Goal: Task Accomplishment & Management: Use online tool/utility

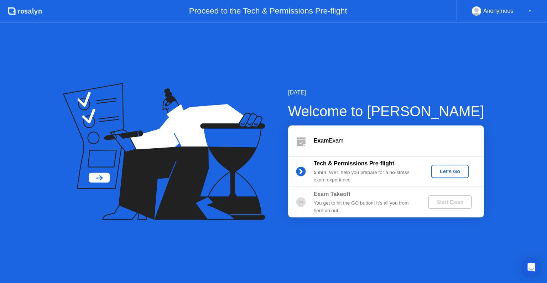
click at [453, 173] on div "Let's Go" at bounding box center [450, 171] width 32 height 6
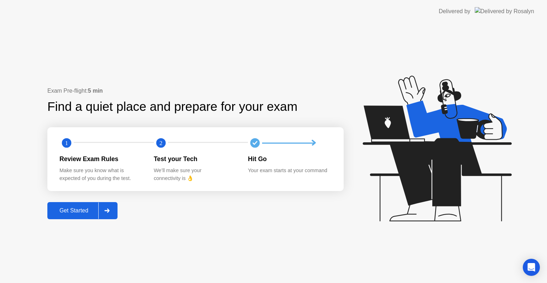
click at [87, 213] on div "Get Started" at bounding box center [73, 210] width 49 height 6
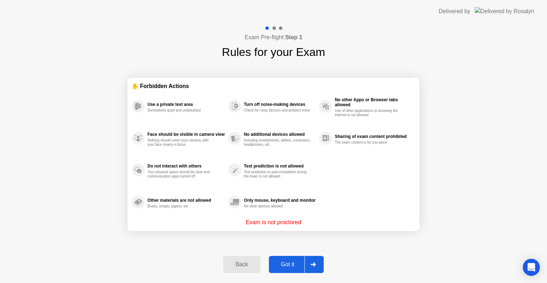
click at [312, 266] on icon at bounding box center [312, 264] width 5 height 4
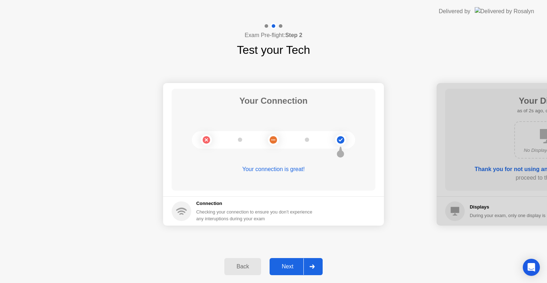
click at [316, 262] on div at bounding box center [311, 266] width 17 height 16
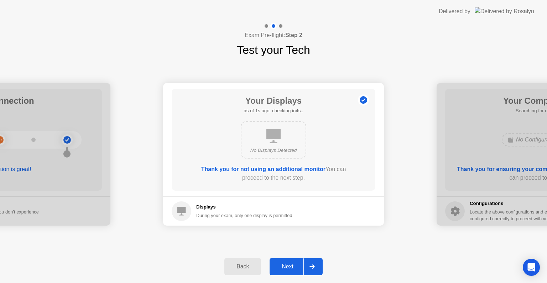
click at [317, 261] on div at bounding box center [311, 266] width 17 height 16
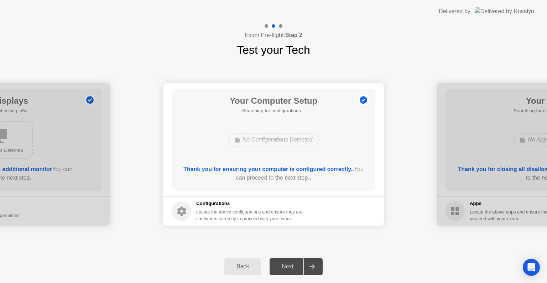
click at [317, 261] on div at bounding box center [311, 266] width 17 height 16
click at [315, 265] on icon at bounding box center [311, 266] width 5 height 4
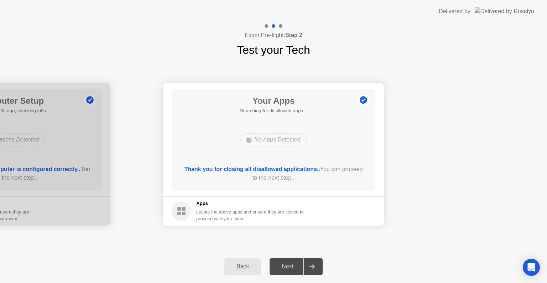
click at [315, 265] on icon at bounding box center [311, 266] width 5 height 4
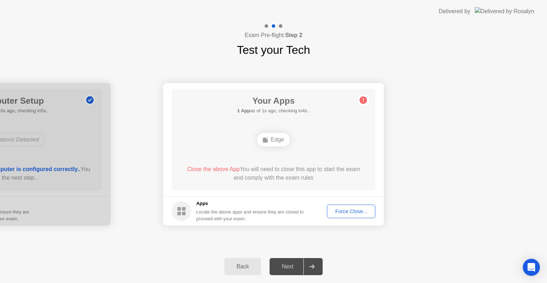
click at [339, 210] on div "Force Close..." at bounding box center [350, 211] width 43 height 6
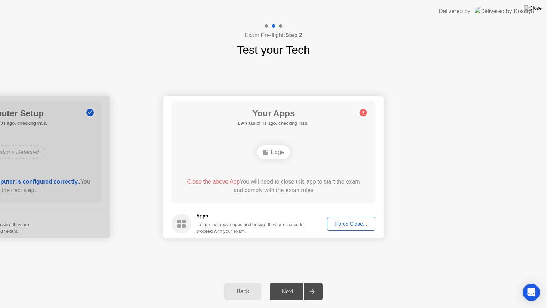
click at [372, 226] on div "Force Close..." at bounding box center [350, 224] width 43 height 6
click at [364, 224] on div "Force Close..." at bounding box center [350, 224] width 43 height 6
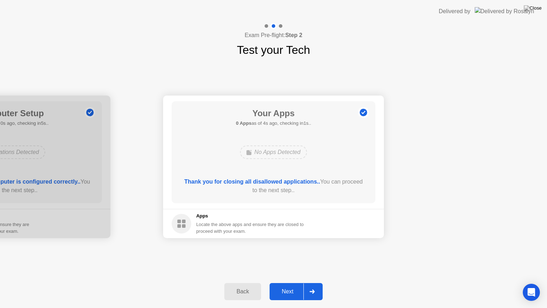
click at [311, 282] on icon at bounding box center [311, 291] width 5 height 4
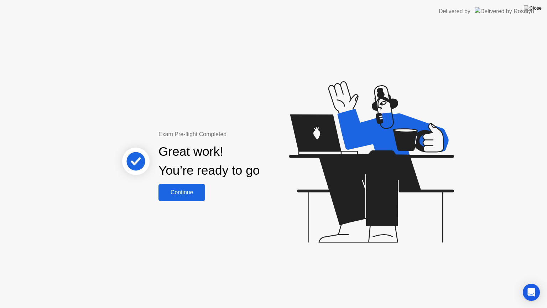
click at [193, 189] on div "Continue" at bounding box center [182, 192] width 42 height 6
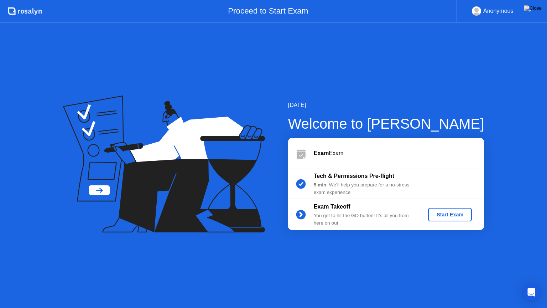
click at [451, 215] on div "Start Exam" at bounding box center [450, 214] width 38 height 6
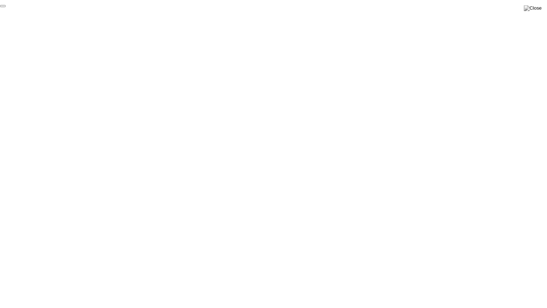
click div "End Proctoring Session"
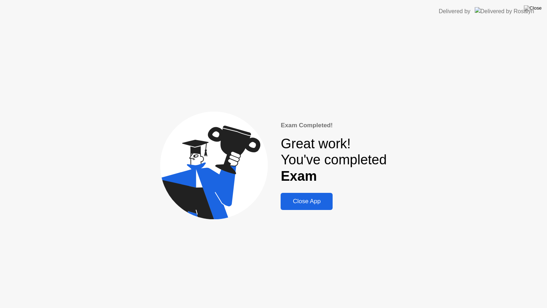
click at [320, 201] on div "Close App" at bounding box center [307, 201] width 48 height 7
